Goal: Task Accomplishment & Management: Manage account settings

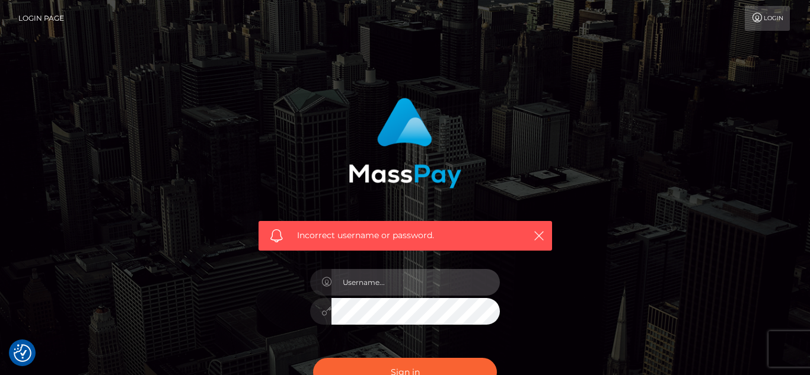
click at [386, 286] on input "text" at bounding box center [415, 282] width 168 height 27
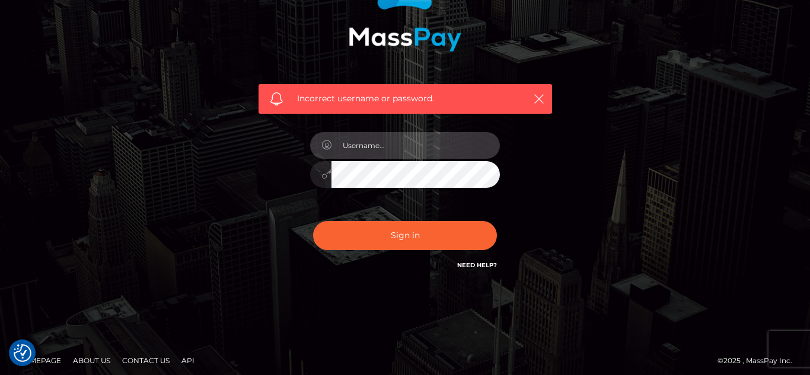
scroll to position [139, 0]
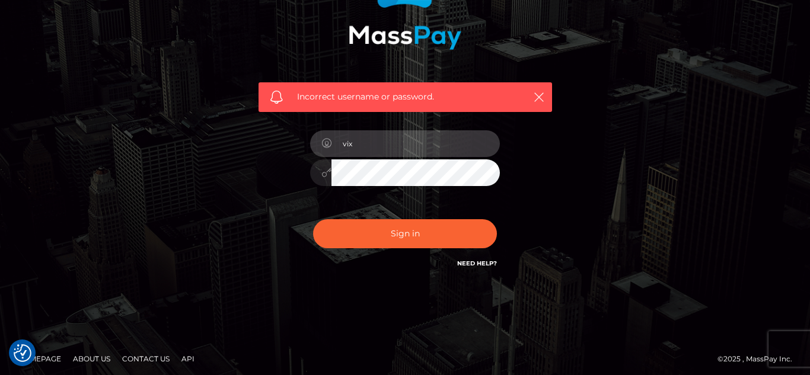
type input "vixetoile"
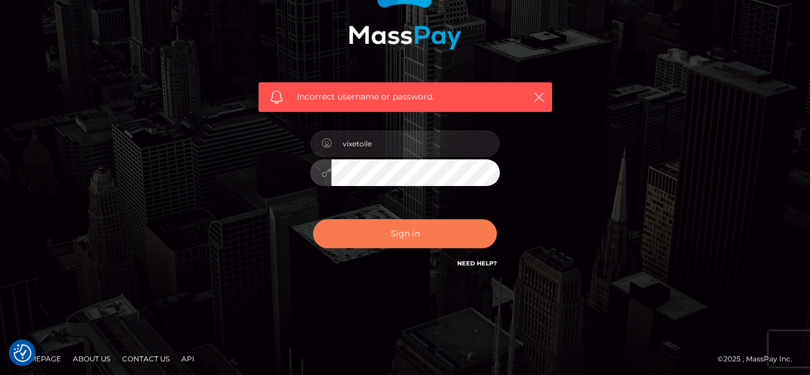
click at [417, 235] on button "Sign in" at bounding box center [405, 233] width 184 height 29
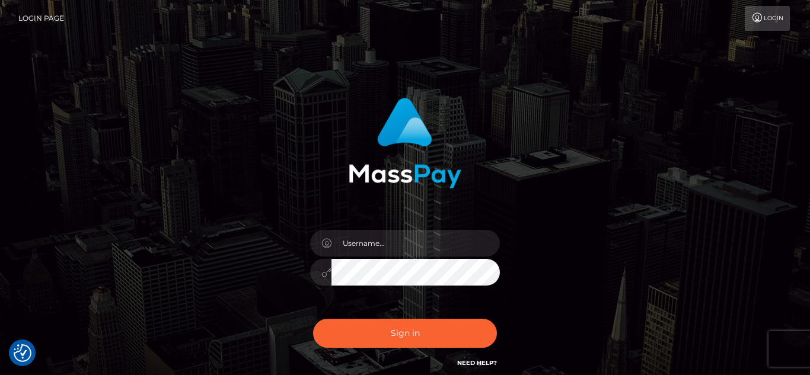
checkbox input "true"
click at [61, 15] on link "Login Page" at bounding box center [41, 18] width 46 height 25
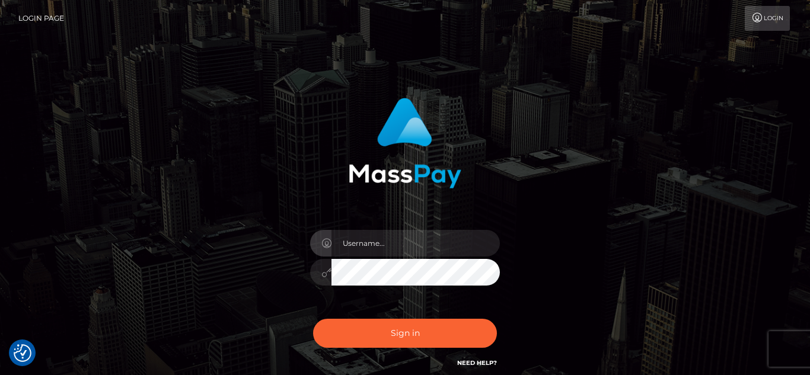
checkbox input "true"
click at [416, 251] on input "text" at bounding box center [415, 243] width 168 height 27
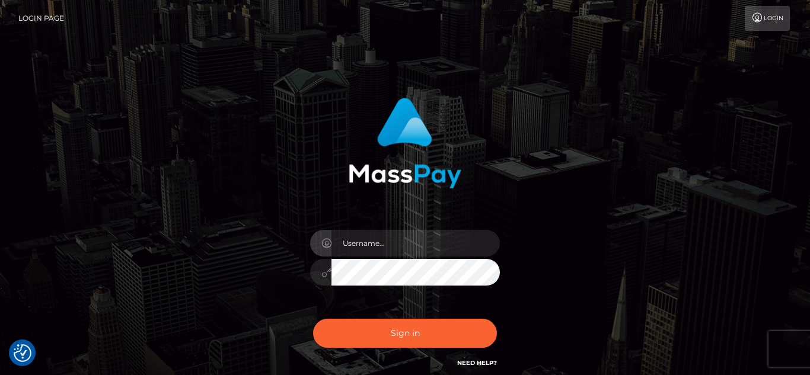
click at [375, 244] on input "text" at bounding box center [415, 243] width 168 height 27
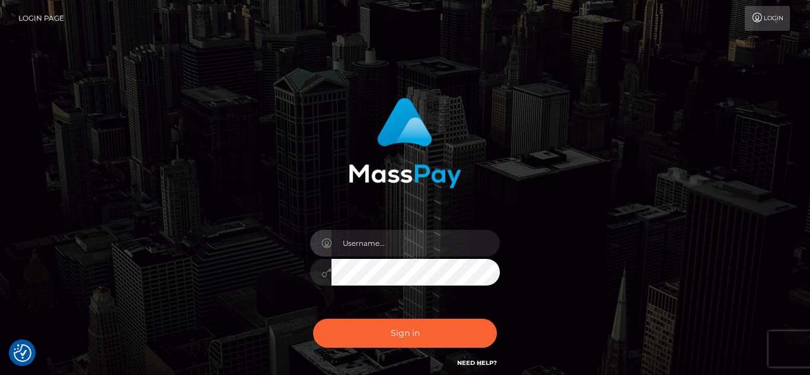
type input "vixetoile"
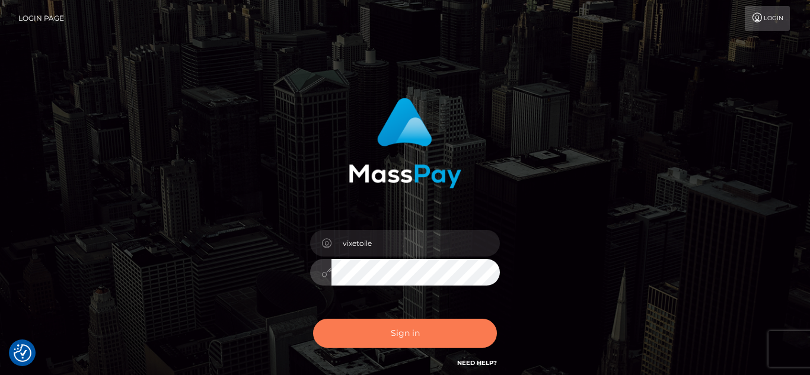
click at [458, 330] on button "Sign in" at bounding box center [405, 333] width 184 height 29
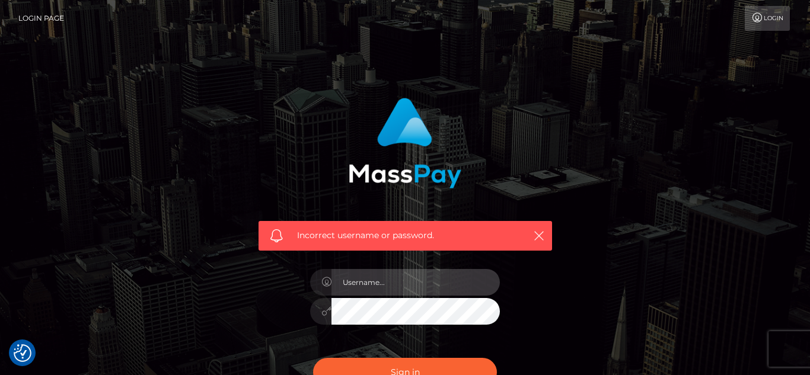
click at [443, 286] on input "text" at bounding box center [415, 282] width 168 height 27
type input "VixEtoile"
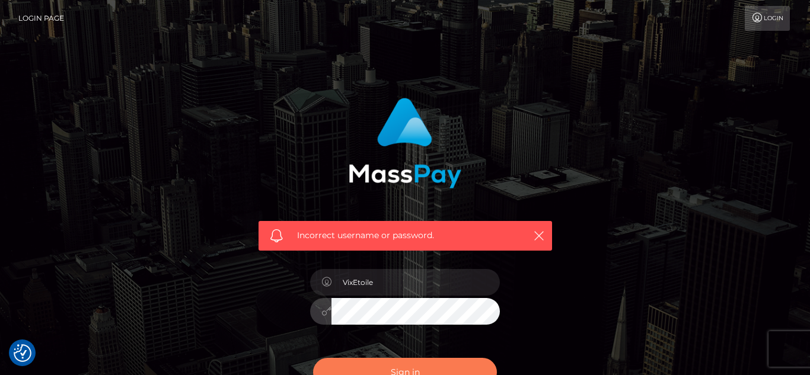
click at [442, 371] on button "Sign in" at bounding box center [405, 372] width 184 height 29
